Goal: Navigation & Orientation: Find specific page/section

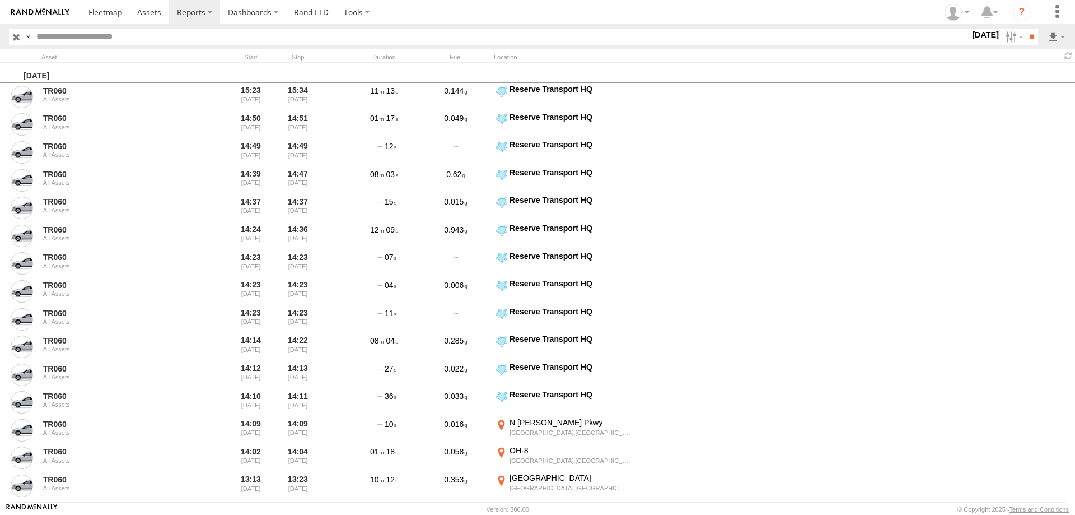
scroll to position [872, 0]
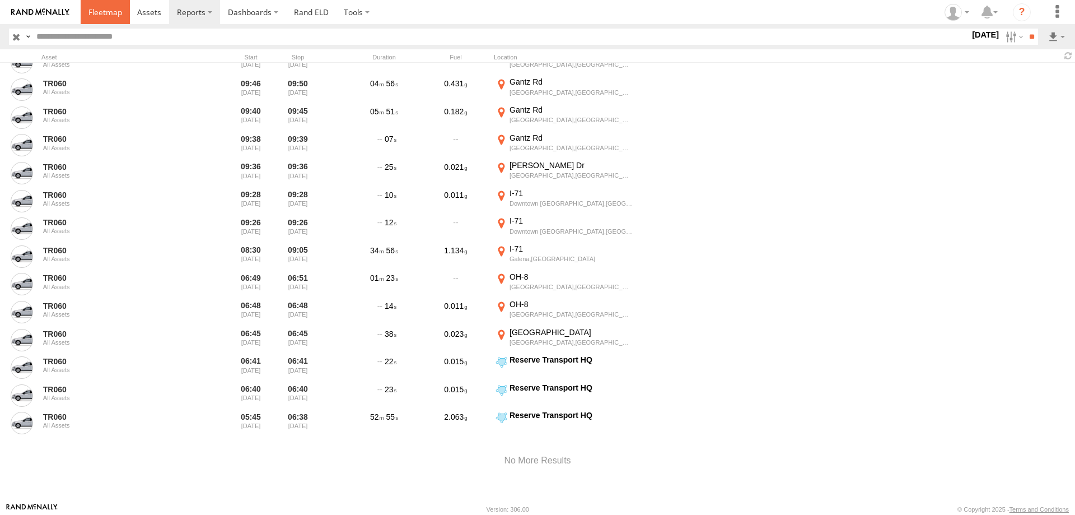
click at [113, 13] on span at bounding box center [105, 12] width 34 height 11
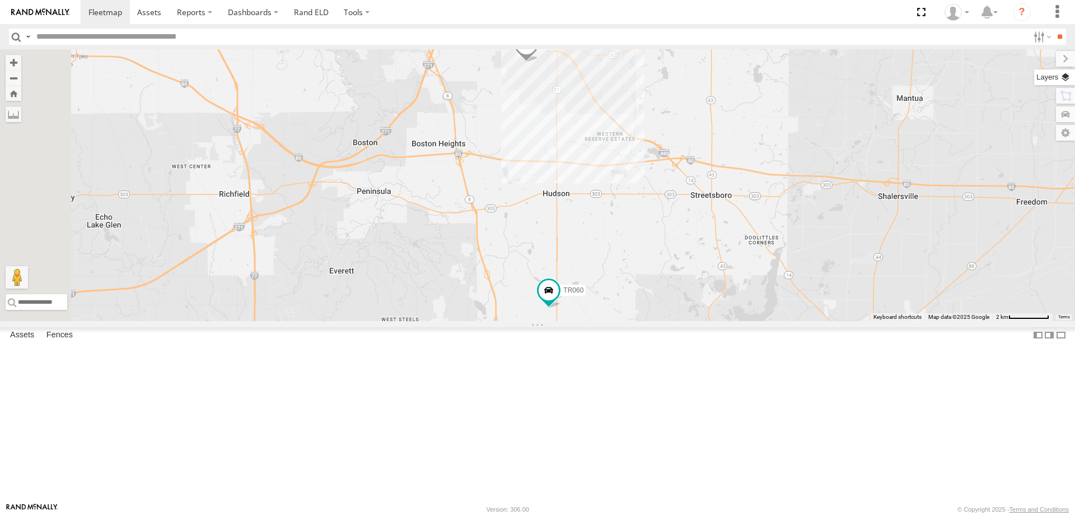
click at [1066, 80] on label at bounding box center [1054, 77] width 41 height 16
click at [0, 0] on span "Basemaps" at bounding box center [0, 0] width 0 height 0
click at [0, 0] on span "Satellite + Roadmap" at bounding box center [0, 0] width 0 height 0
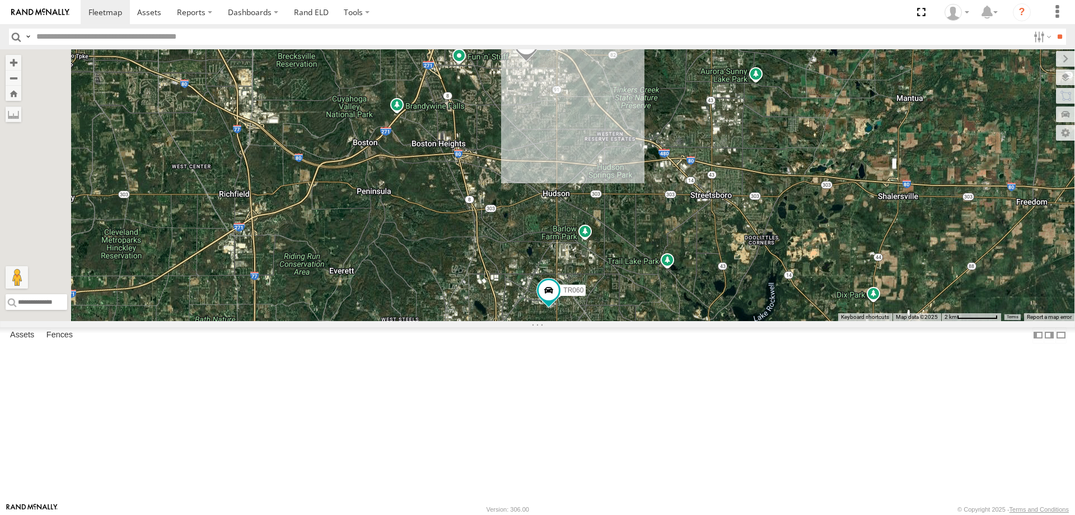
click at [0, 0] on span "Overlays" at bounding box center [0, 0] width 0 height 0
click at [0, 0] on span "Traffic" at bounding box center [0, 0] width 0 height 0
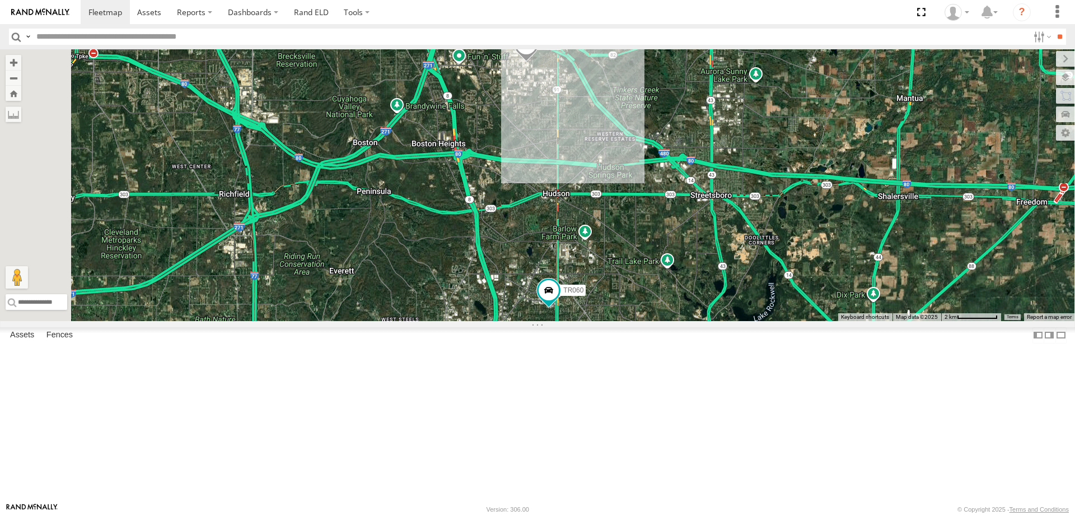
click at [878, 197] on div "86003 TR060" at bounding box center [537, 185] width 1075 height 272
click at [1053, 38] on input "**" at bounding box center [1059, 37] width 13 height 16
click at [1038, 55] on label at bounding box center [1057, 59] width 38 height 16
